Goal: Information Seeking & Learning: Learn about a topic

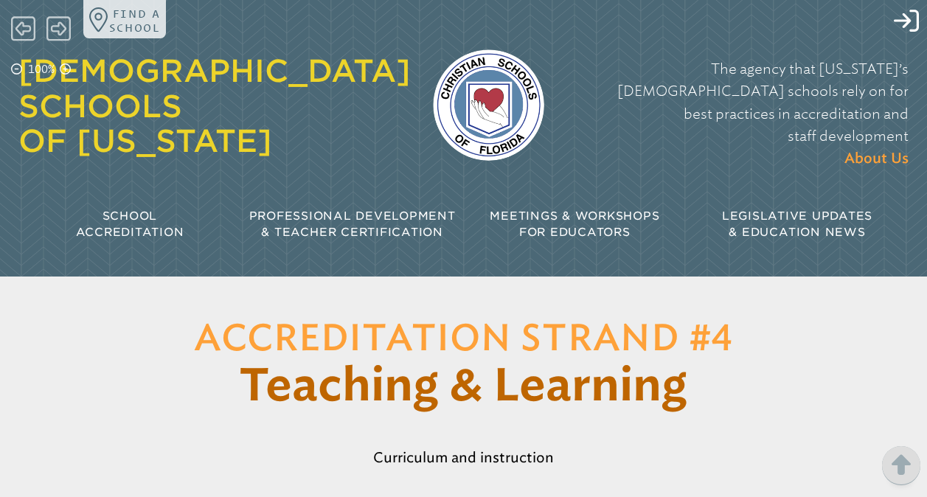
scroll to position [714, 0]
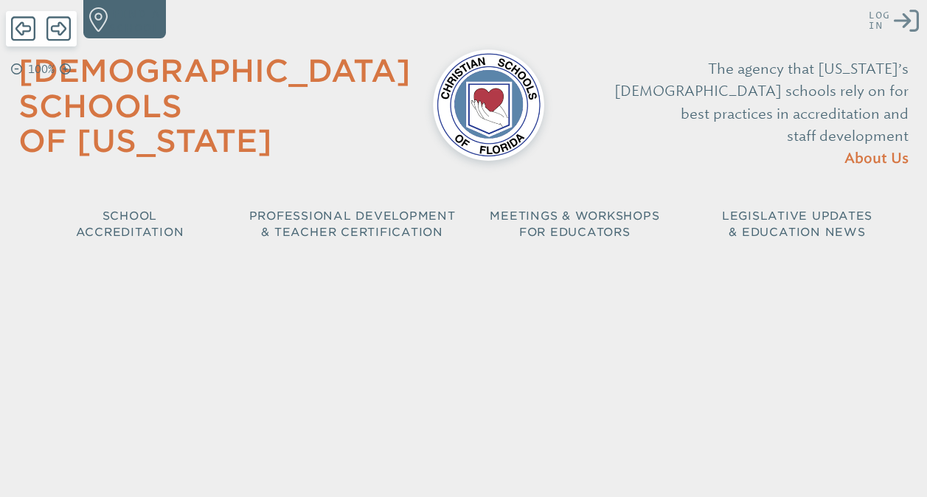
click at [906, 15] on icon "Log in or Create Account" at bounding box center [906, 20] width 25 height 25
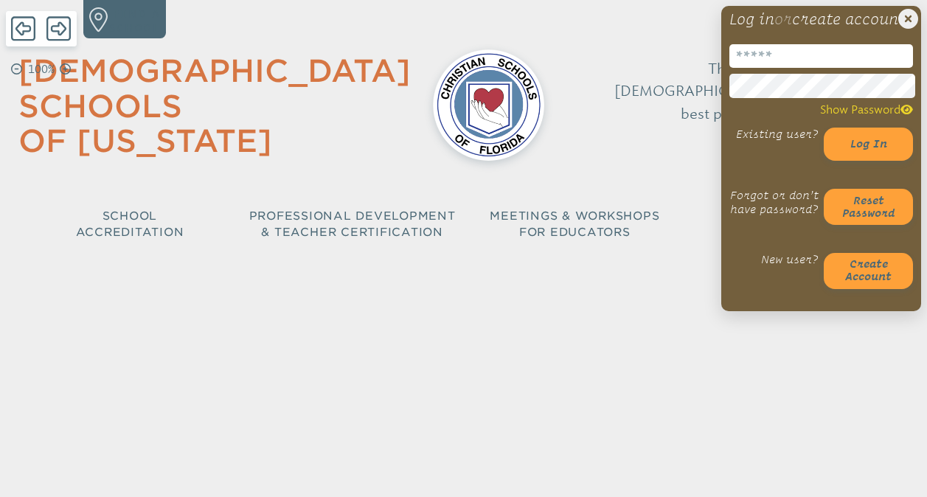
click at [830, 68] on input "email" at bounding box center [821, 56] width 184 height 24
type input "**********"
click at [824, 128] on button "Log in" at bounding box center [868, 144] width 89 height 33
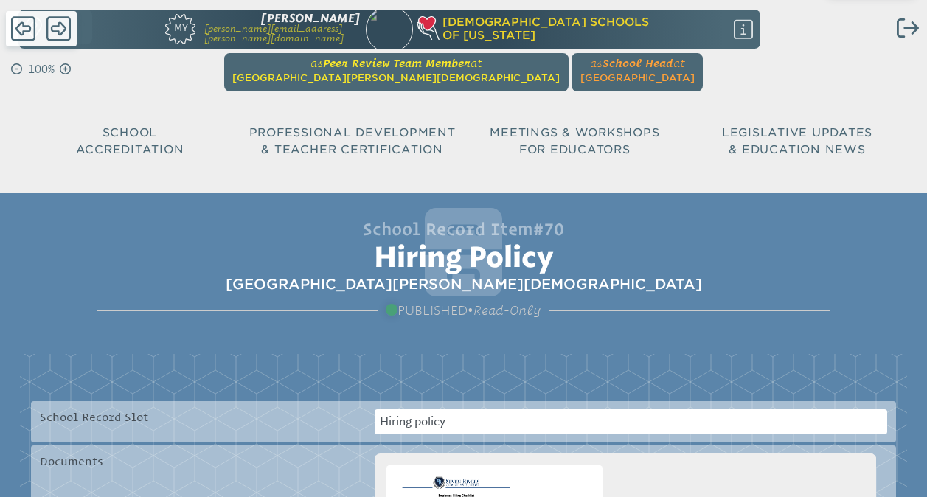
click at [432, 77] on span "[GEOGRAPHIC_DATA][PERSON_NAME][DEMOGRAPHIC_DATA]" at bounding box center [395, 77] width 327 height 11
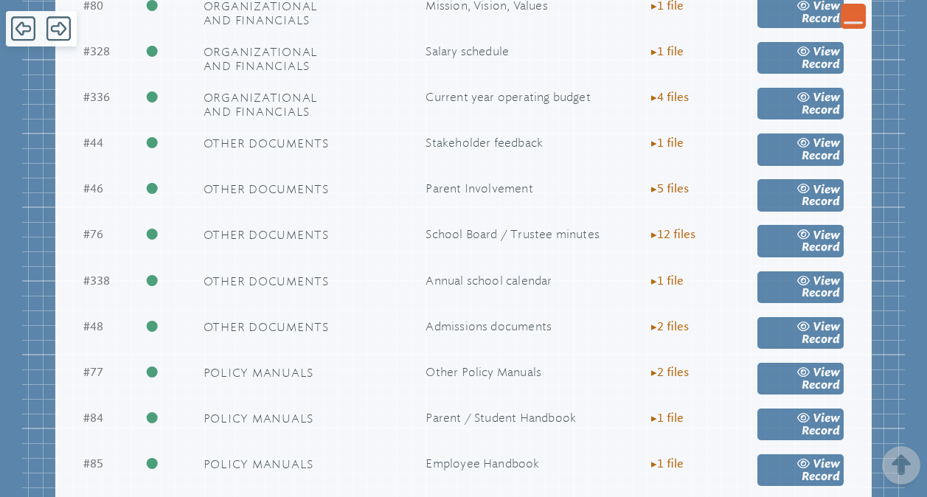
scroll to position [1997, 0]
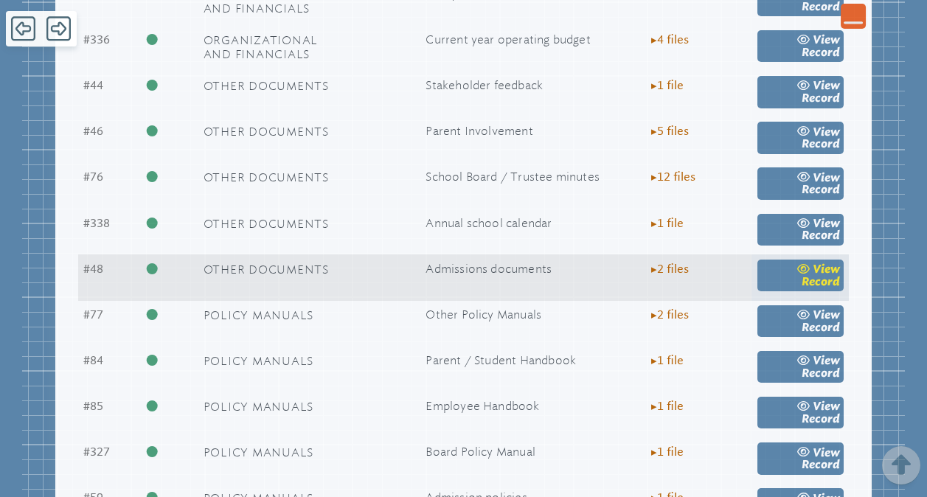
click at [793, 291] on link "view Record" at bounding box center [800, 276] width 86 height 32
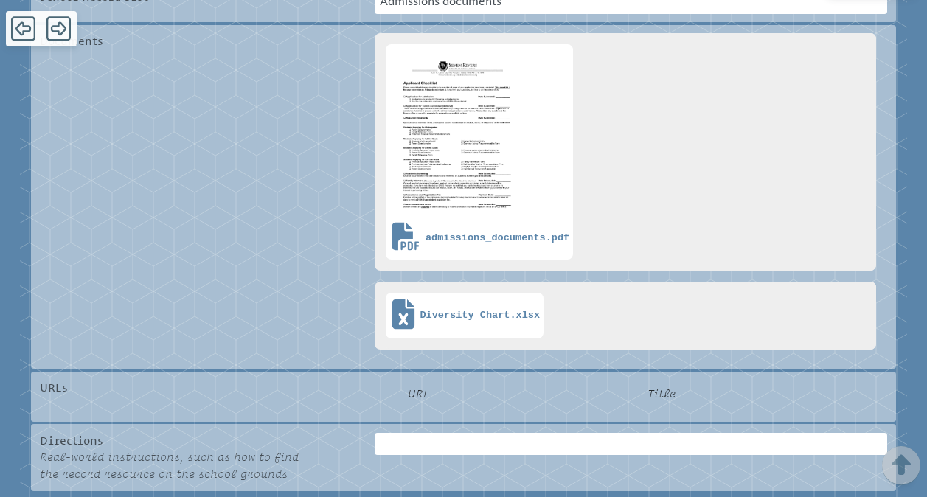
scroll to position [464, 0]
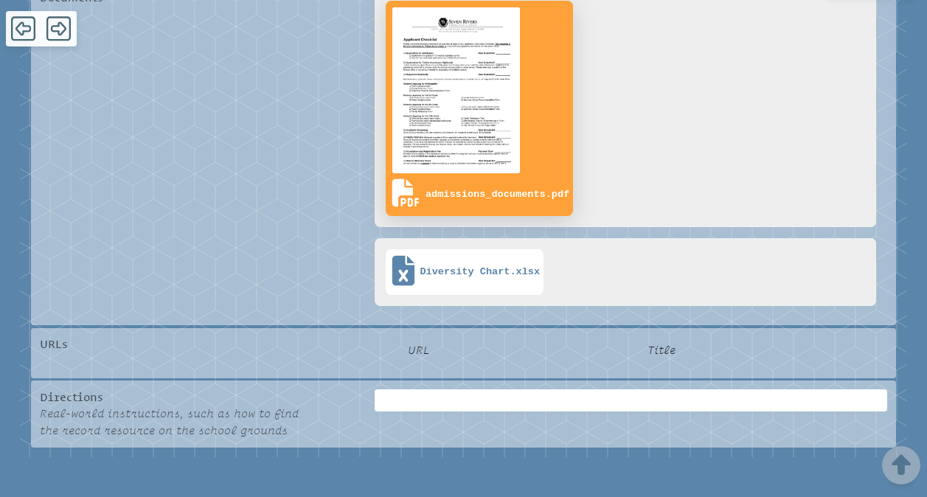
click at [475, 157] on img at bounding box center [455, 90] width 133 height 172
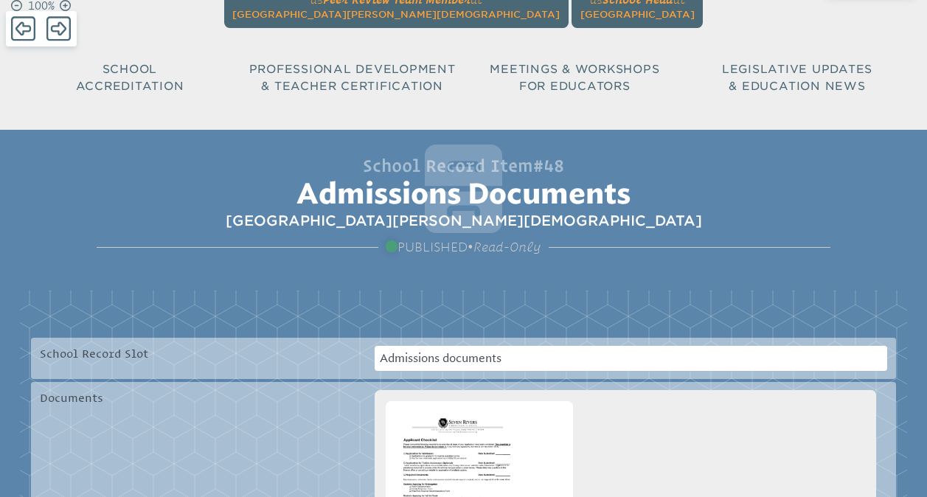
scroll to position [0, 0]
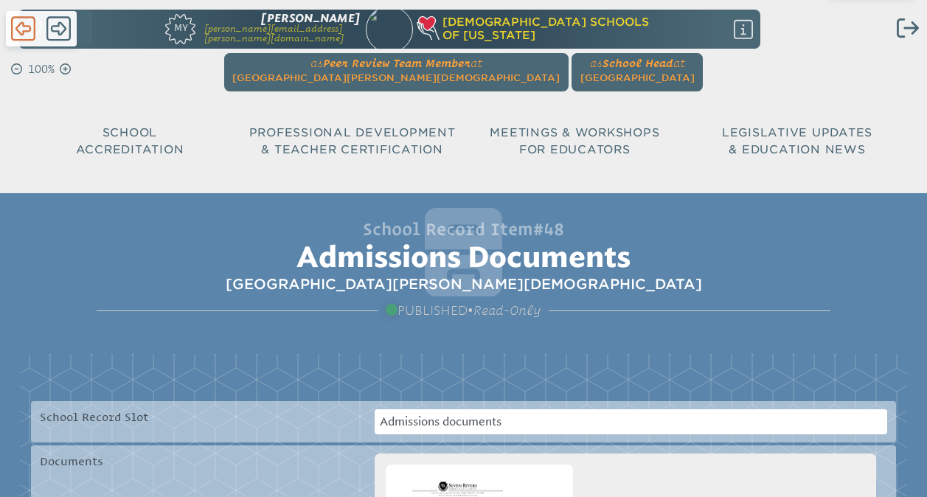
click at [31, 24] on icon at bounding box center [23, 29] width 24 height 28
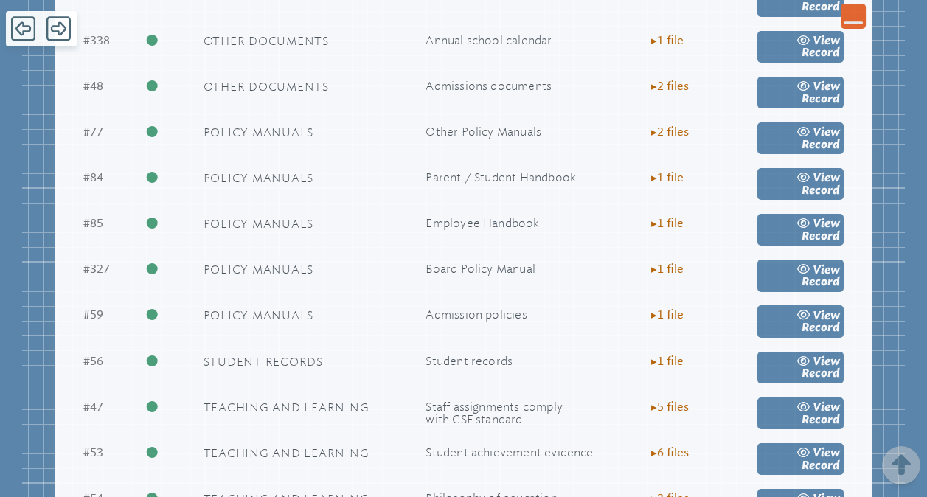
scroll to position [2191, 0]
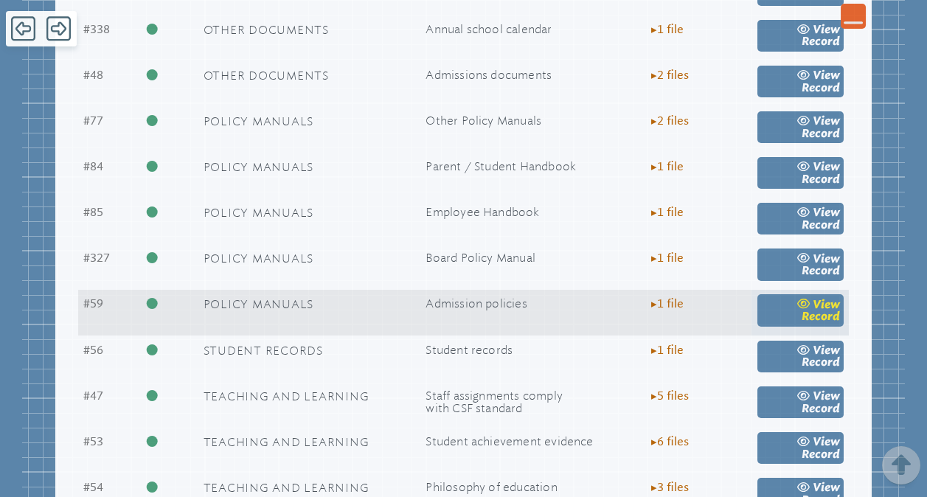
click at [828, 311] on span "view" at bounding box center [826, 304] width 27 height 13
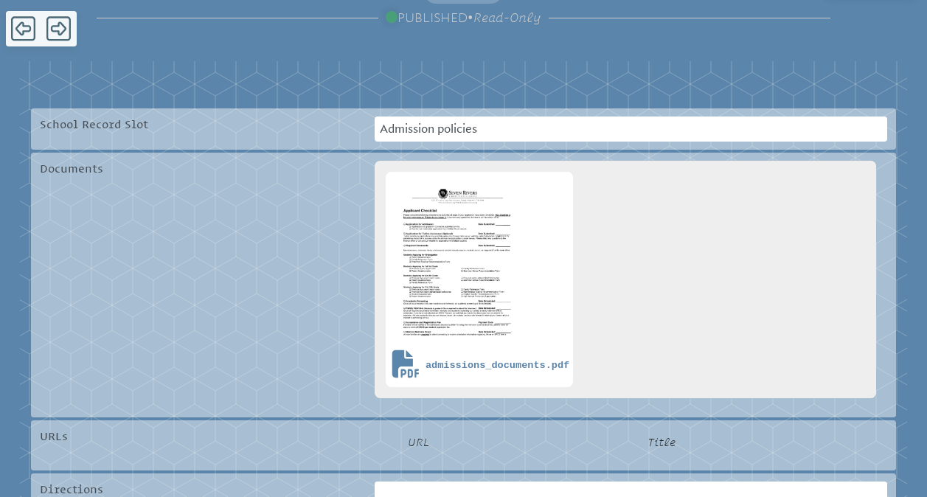
scroll to position [363, 0]
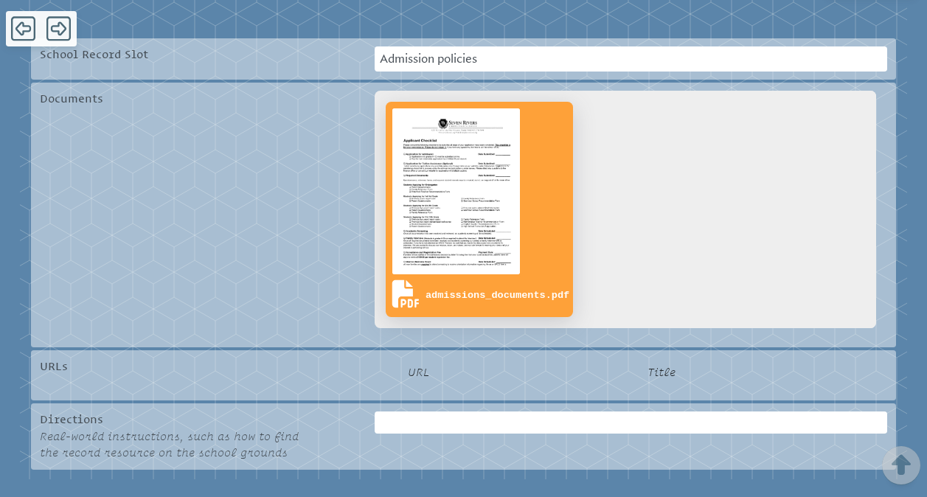
click at [528, 213] on link "admissions_documents.pdf" at bounding box center [479, 209] width 187 height 215
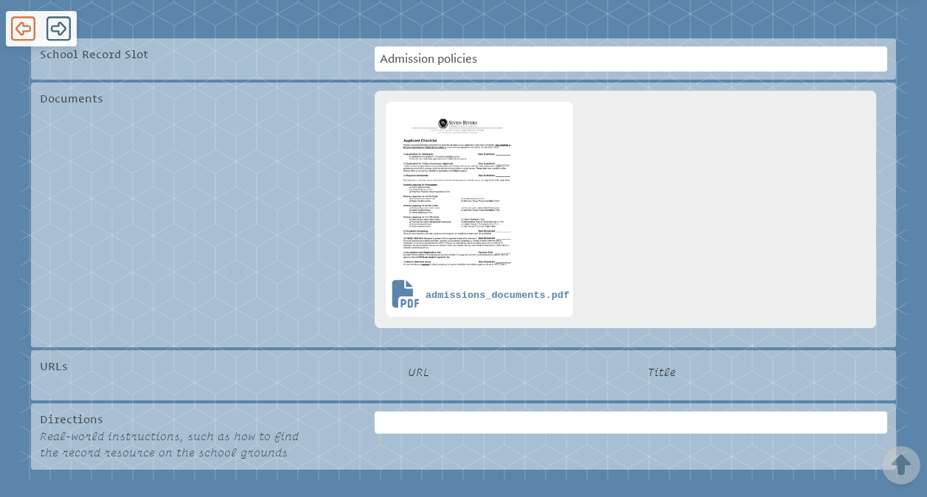
click at [24, 29] on icon at bounding box center [23, 29] width 24 height 28
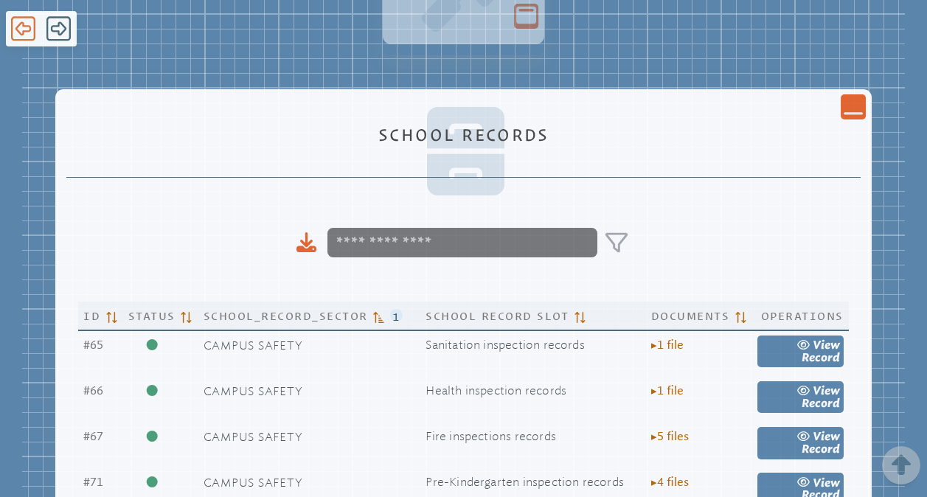
scroll to position [2191, 0]
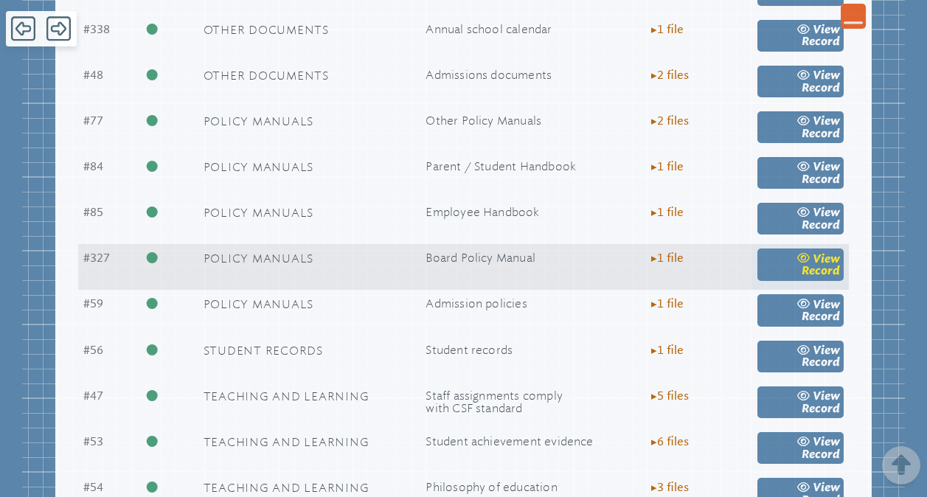
click at [813, 265] on span "view" at bounding box center [826, 258] width 27 height 13
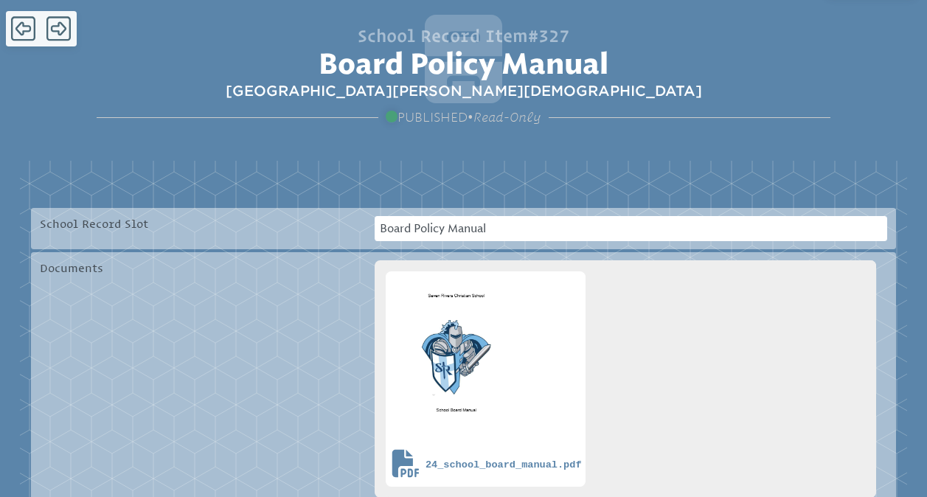
scroll to position [215, 0]
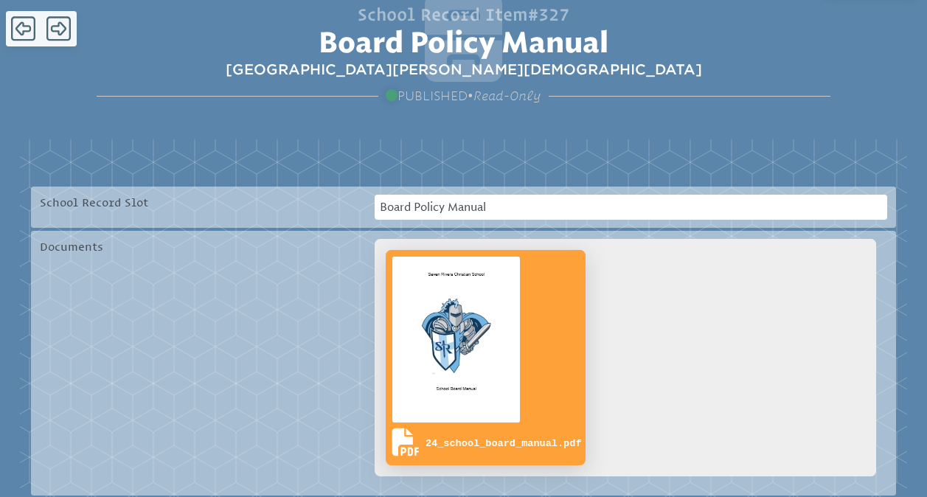
click at [545, 365] on link "24_school_board_manual.pdf" at bounding box center [486, 357] width 200 height 215
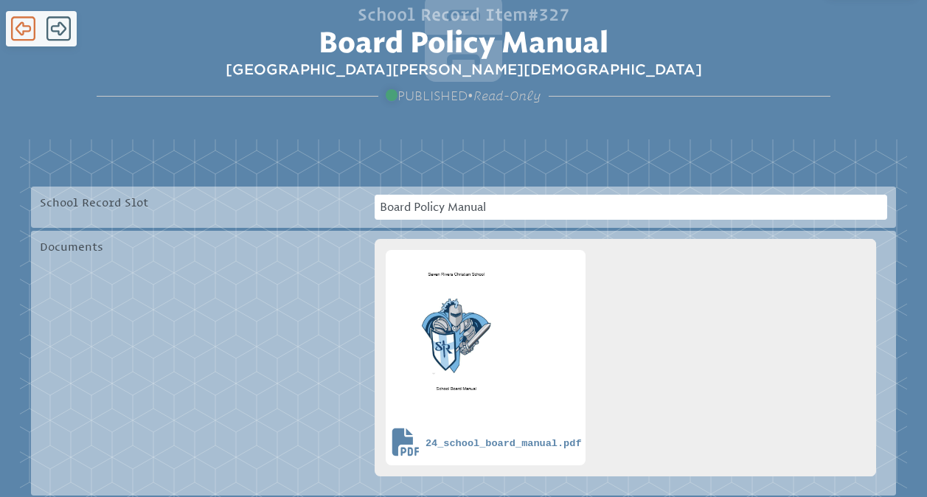
click at [23, 28] on icon at bounding box center [23, 29] width 24 height 28
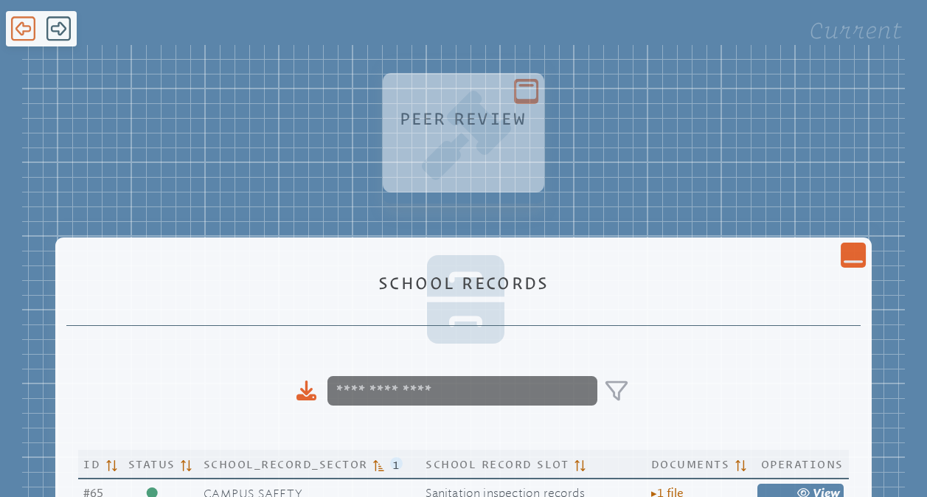
scroll to position [2191, 0]
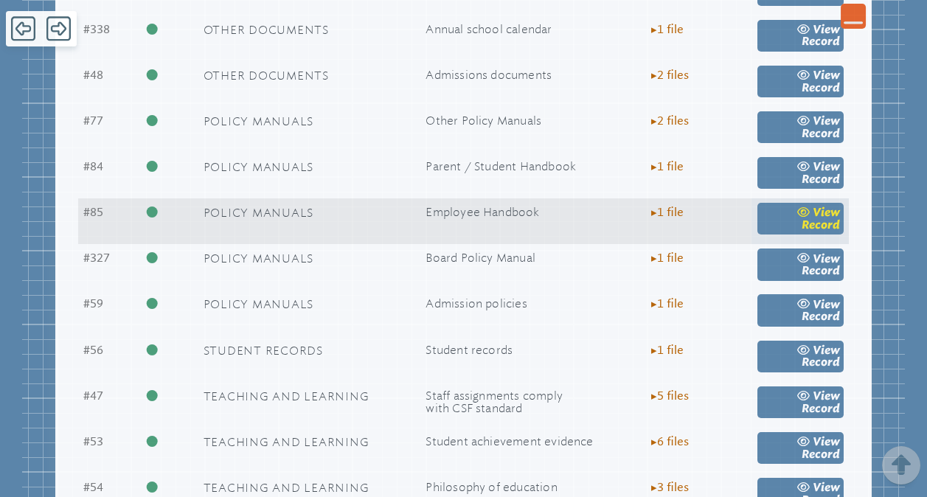
click at [790, 234] on link "view Record" at bounding box center [800, 219] width 86 height 32
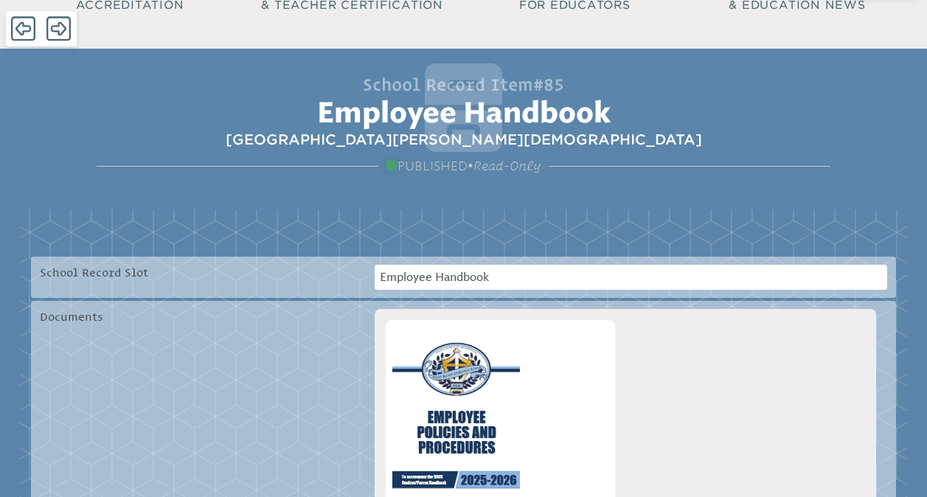
scroll to position [154, 0]
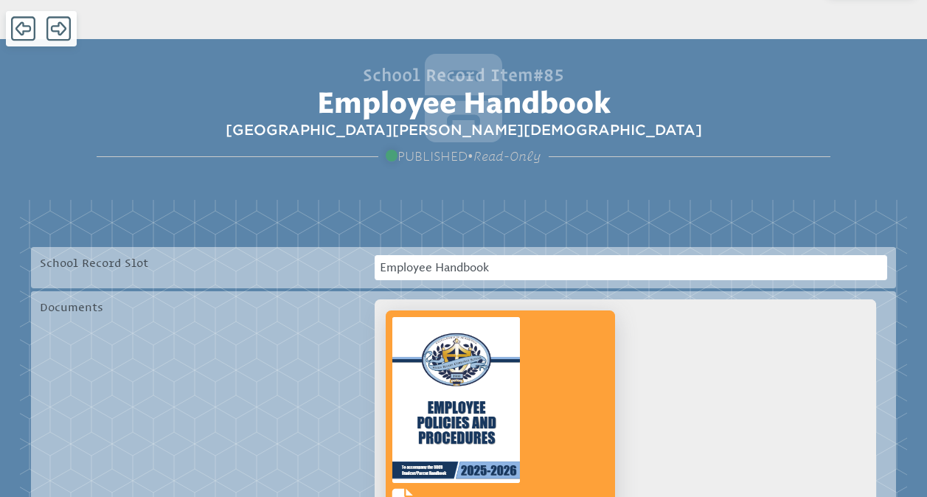
click at [543, 417] on link "employee_handbook_2025-2026.pdf" at bounding box center [500, 417] width 229 height 215
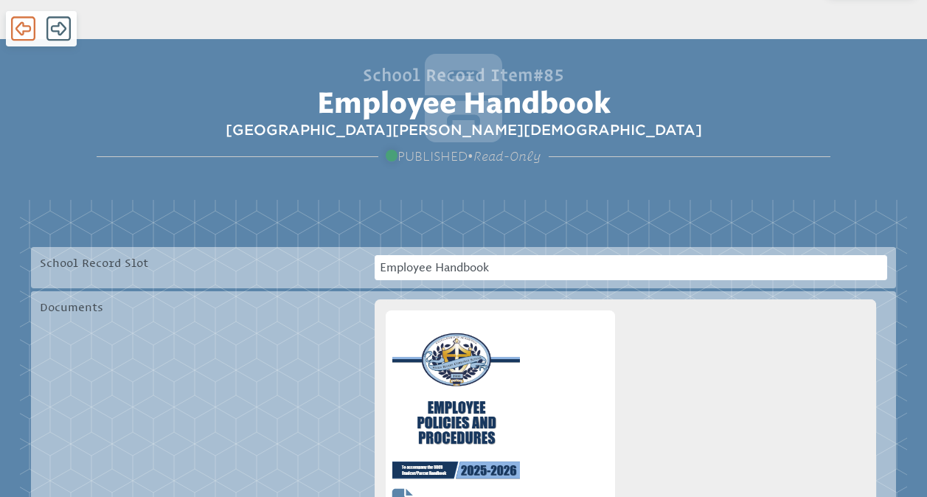
click at [21, 28] on icon at bounding box center [23, 29] width 24 height 28
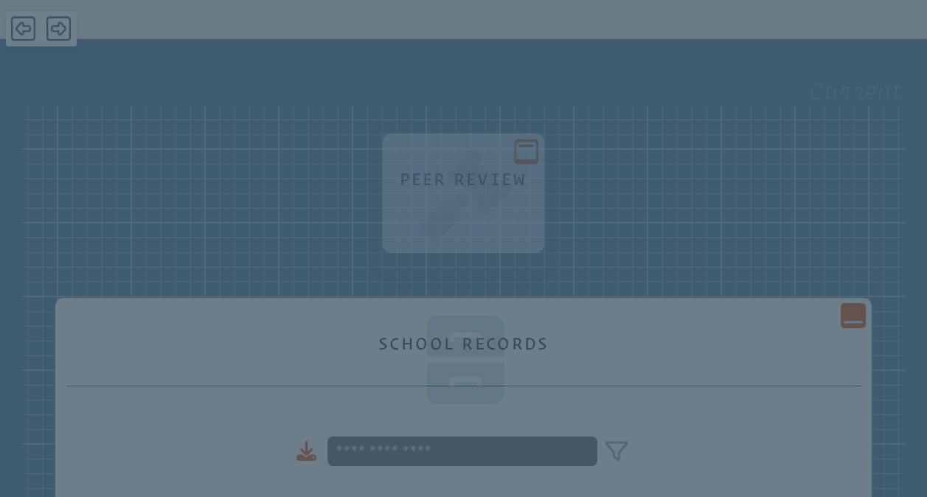
scroll to position [2191, 0]
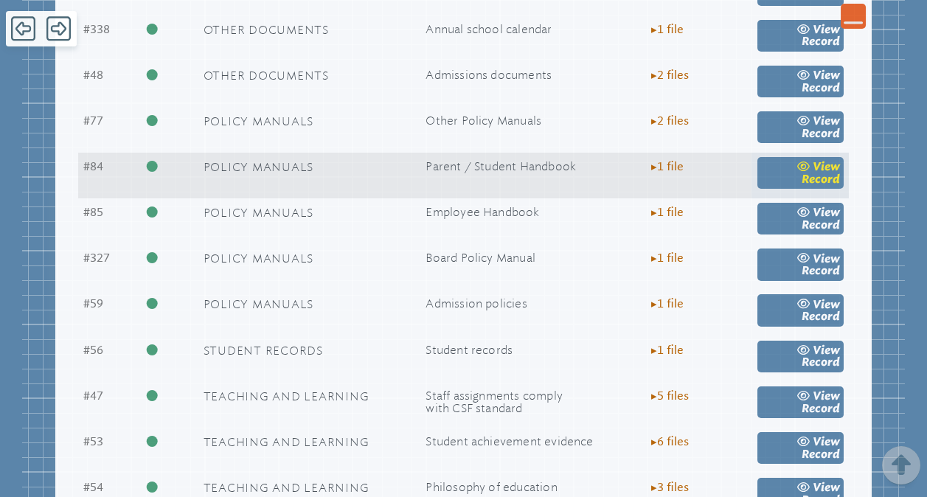
click at [809, 172] on icon at bounding box center [804, 166] width 15 height 11
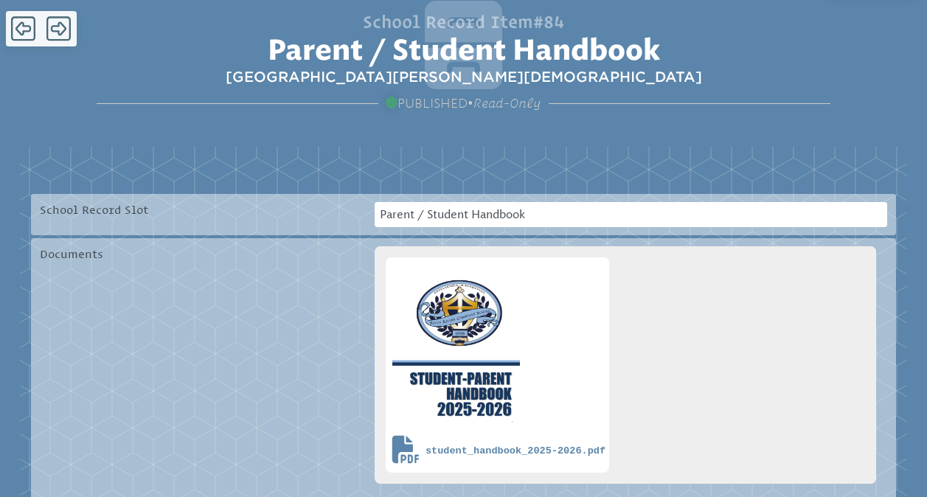
scroll to position [210, 0]
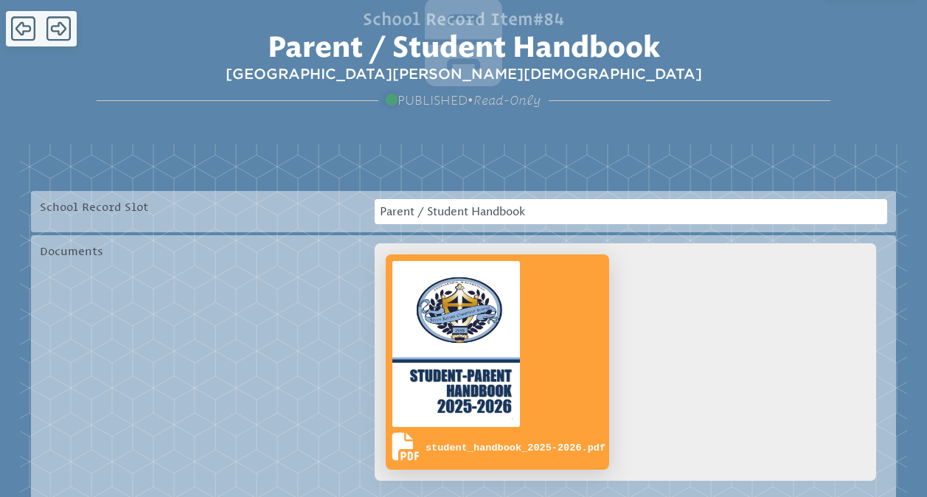
click at [546, 372] on link "student_handbook_2025-2026.pdf" at bounding box center [497, 361] width 223 height 215
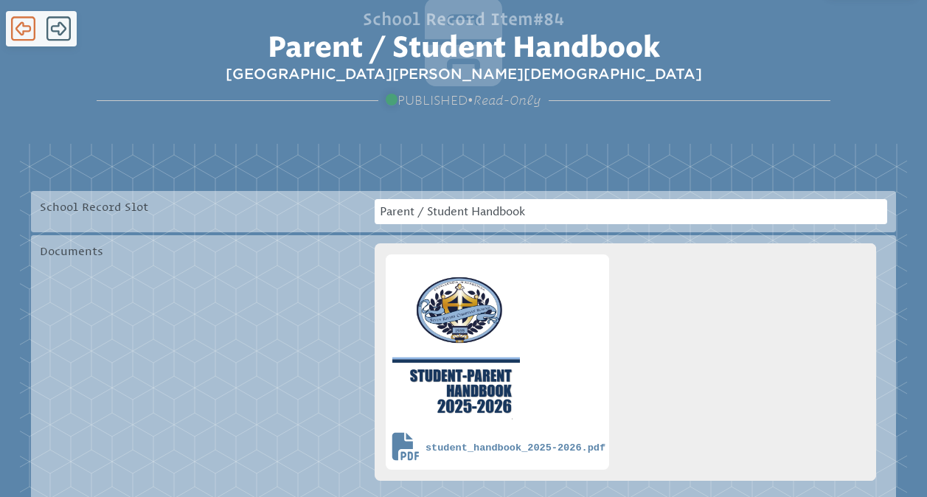
click at [29, 31] on icon at bounding box center [23, 28] width 24 height 24
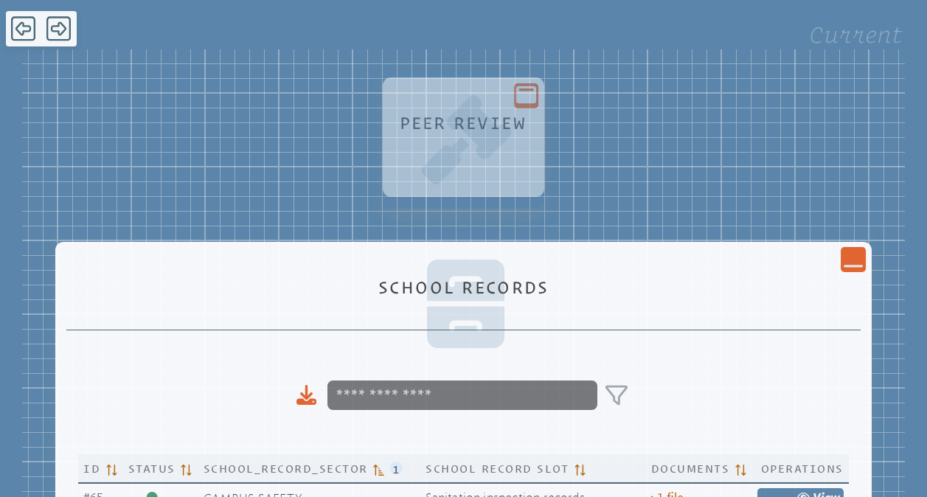
scroll to position [2191, 0]
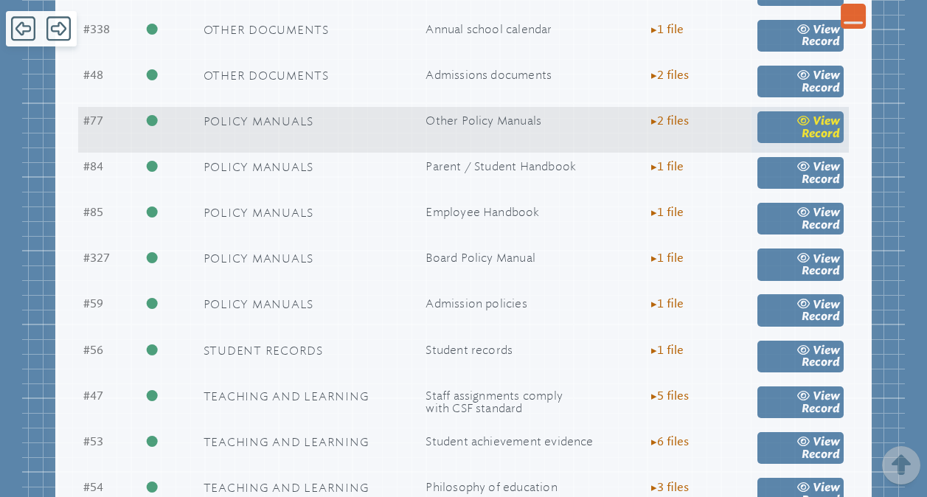
click at [787, 143] on link "view Record" at bounding box center [800, 127] width 86 height 32
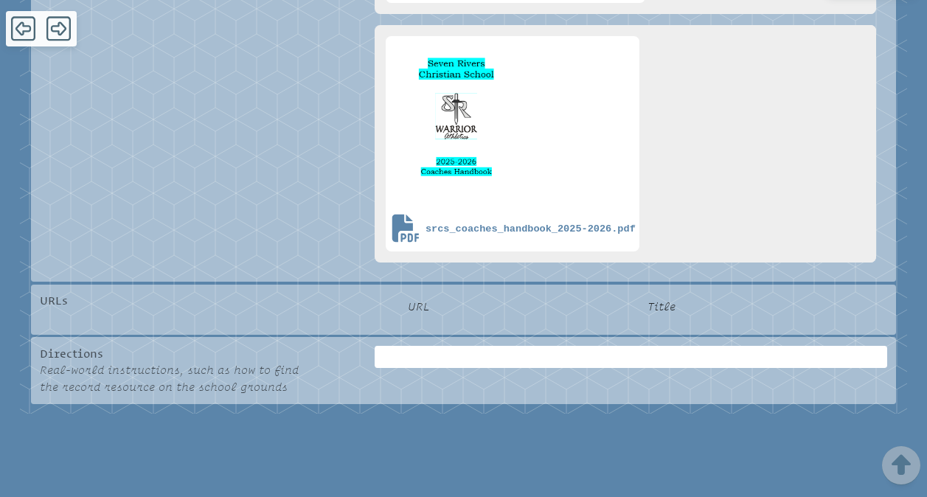
scroll to position [678, 0]
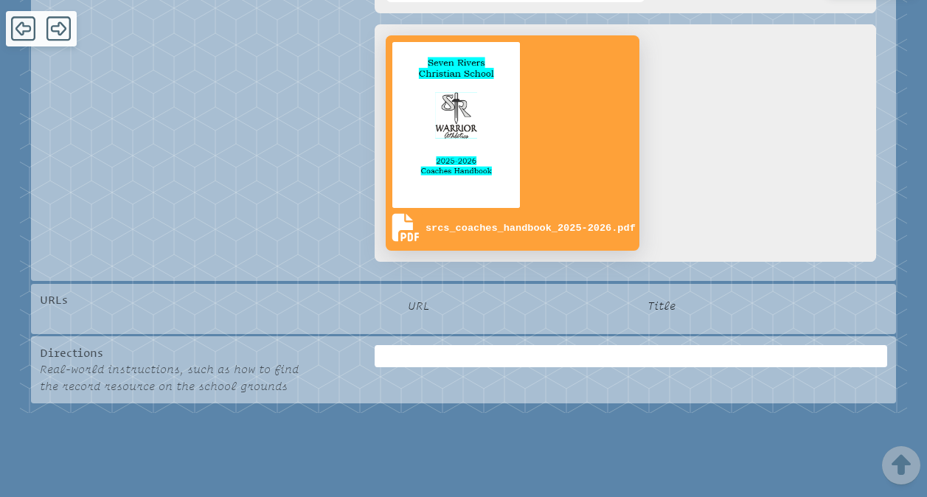
click at [597, 130] on link "srcs_coaches_handbook_2025-2026.pdf" at bounding box center [513, 142] width 254 height 215
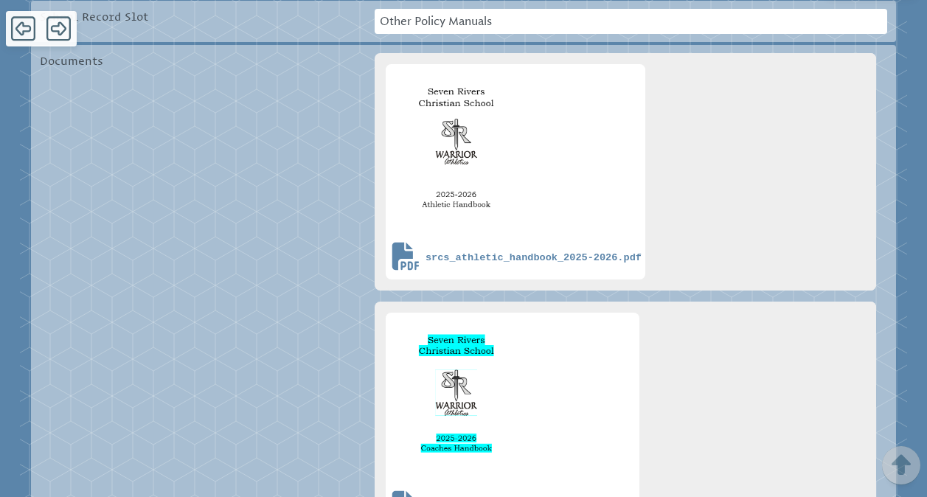
scroll to position [406, 0]
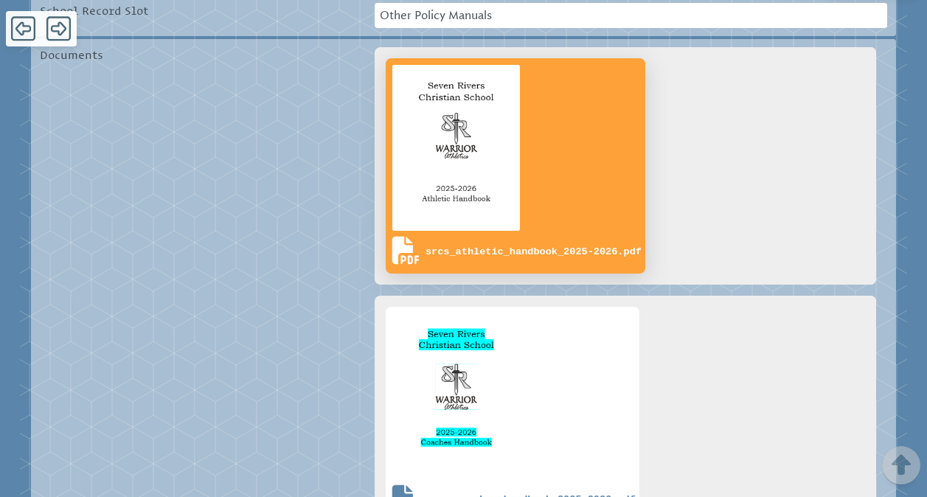
click at [559, 195] on link "srcs_athletic_handbook_2025-2026.pdf" at bounding box center [516, 165] width 260 height 215
